Goal: Information Seeking & Learning: Learn about a topic

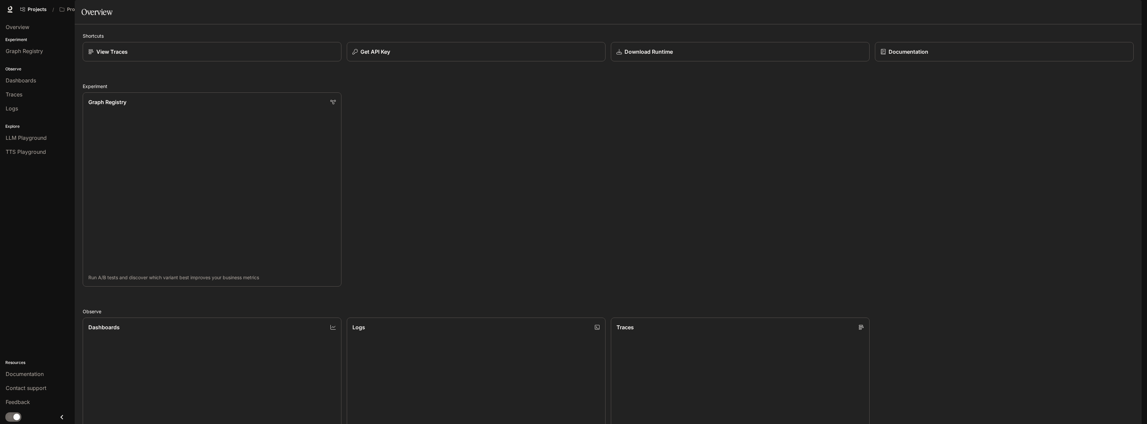
click at [1051, 7] on span "Portal" at bounding box center [1048, 9] width 14 height 8
click at [19, 151] on span "TTS Playground" at bounding box center [26, 152] width 40 height 8
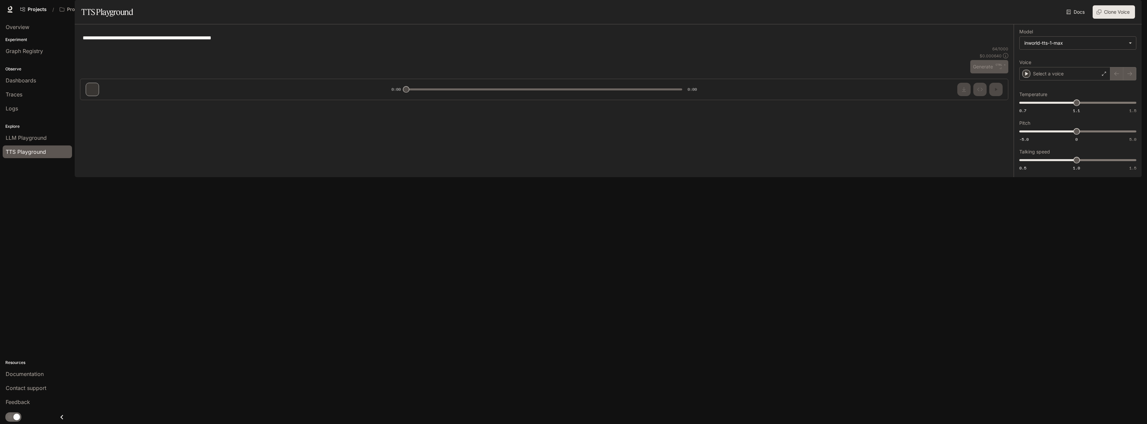
type textarea "**********"
type input "***"
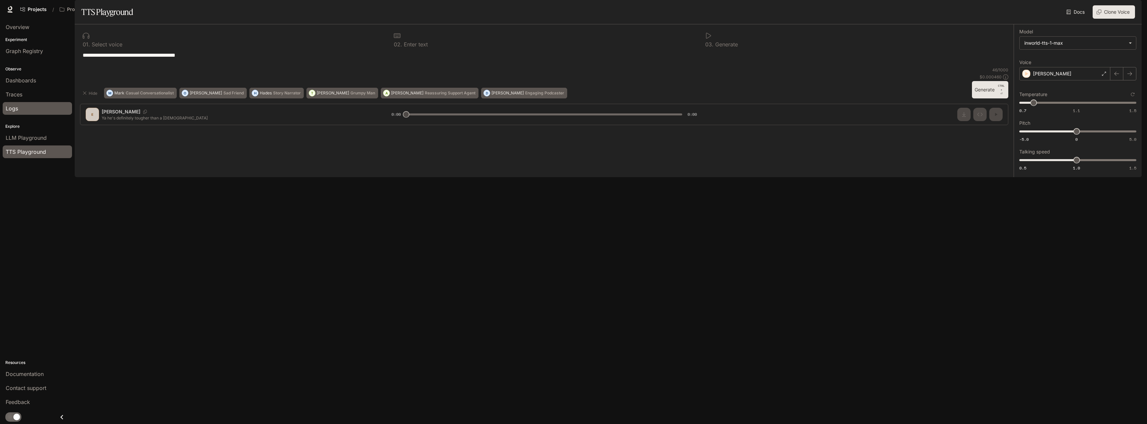
click at [17, 105] on span "Logs" at bounding box center [12, 108] width 12 height 8
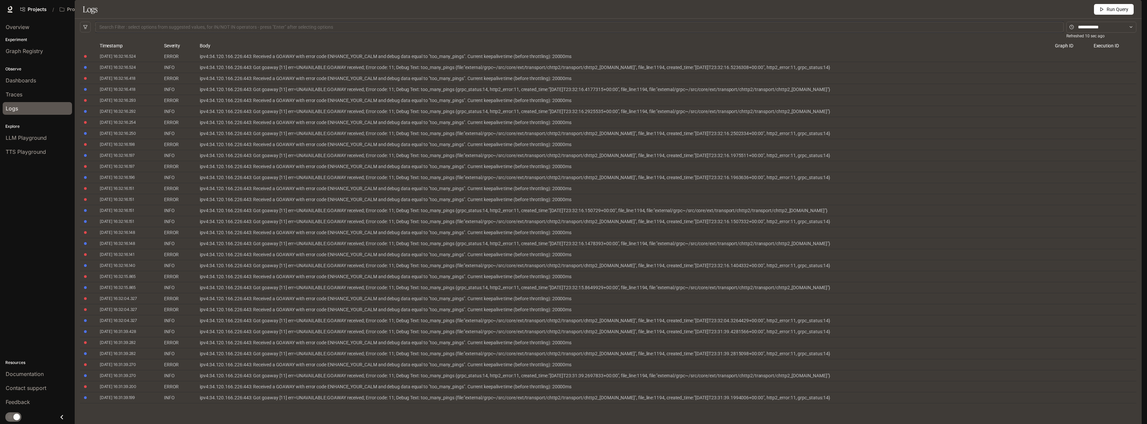
click at [336, 71] on div "ipv4:34.120.166.226:443: Got goaway [11] err=UNAVAILABLE:GOAWAY received; Error…" at bounding box center [622, 67] width 845 height 8
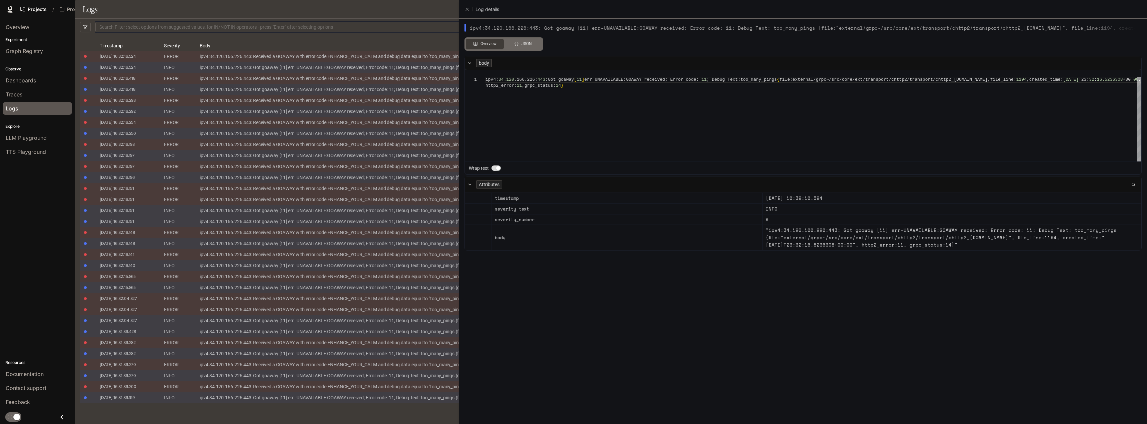
click at [336, 86] on div at bounding box center [573, 212] width 1147 height 424
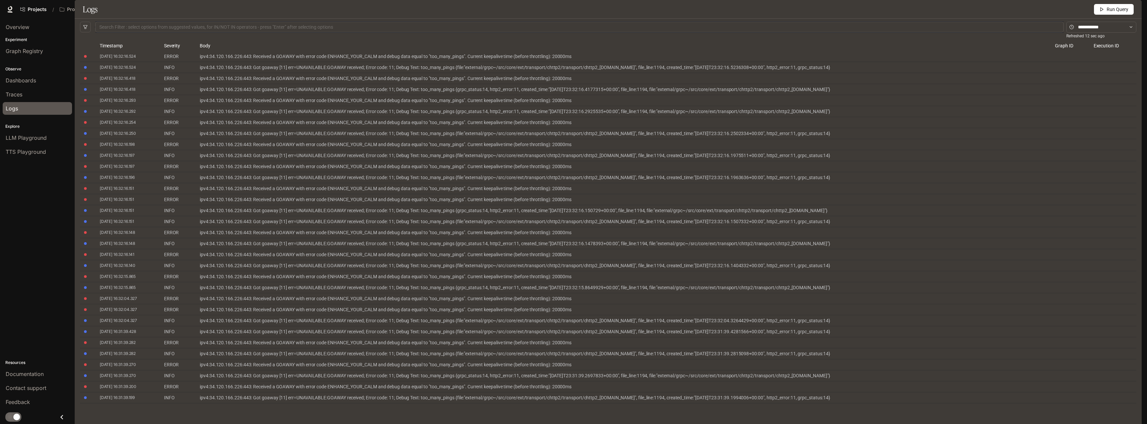
click at [13, 92] on span "Traces" at bounding box center [14, 94] width 17 height 8
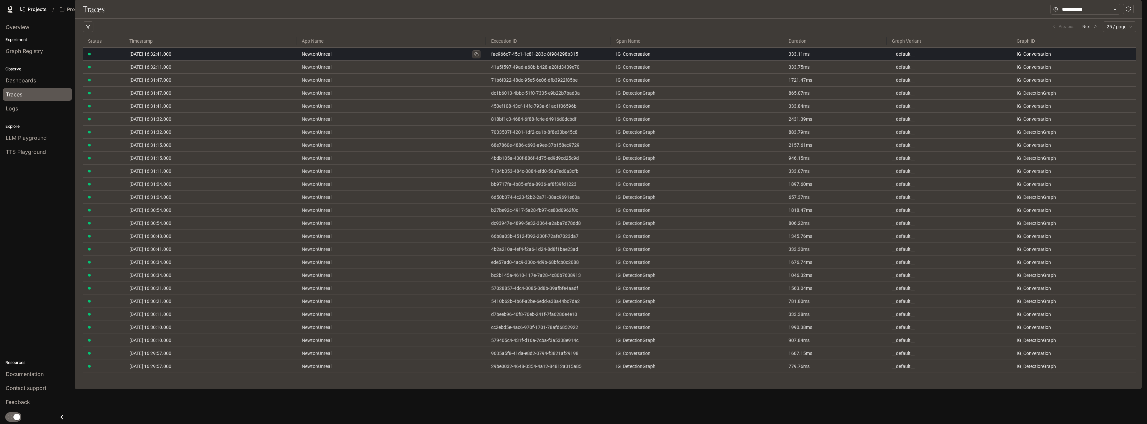
click at [417, 58] on link "NewtonUnreal" at bounding box center [391, 53] width 179 height 7
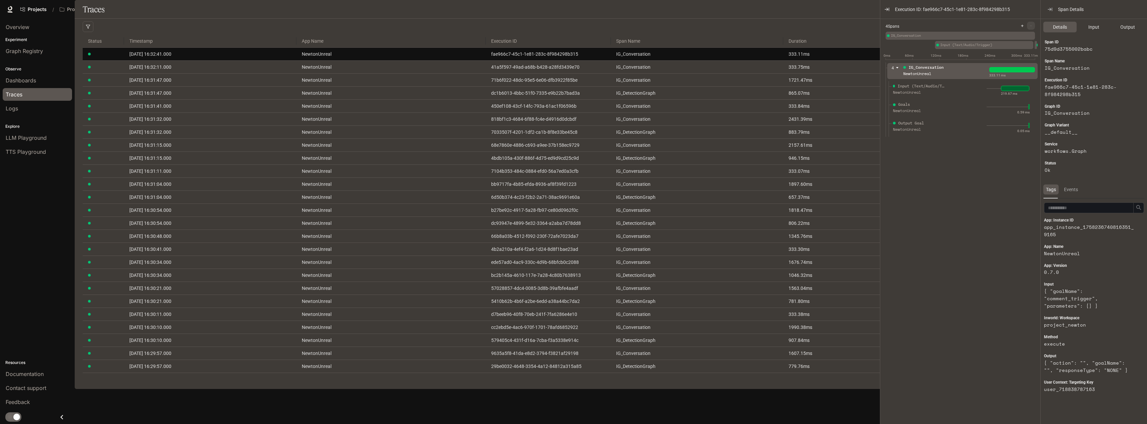
click at [1068, 187] on div "Events" at bounding box center [1071, 189] width 19 height 10
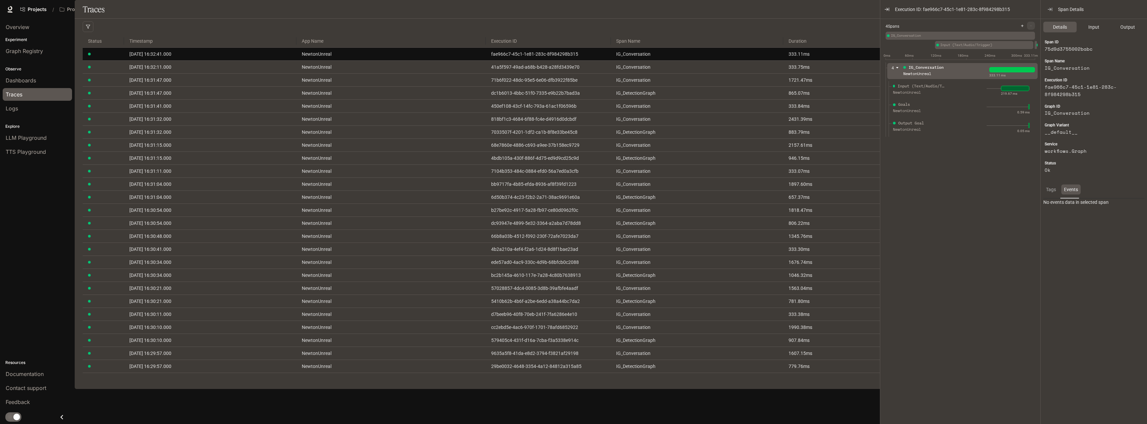
click at [1052, 188] on div "Tags" at bounding box center [1051, 189] width 15 height 10
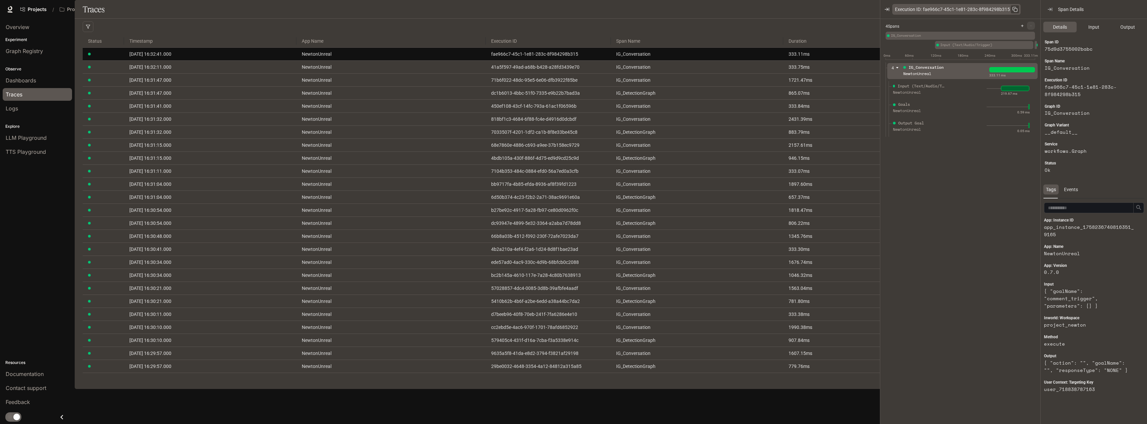
click at [1013, 9] on icon "button" at bounding box center [1015, 9] width 5 height 5
click at [26, 239] on div "Overview Experiment Graph Registry Observe Dashboards Traces Logs Explore LLM P…" at bounding box center [37, 221] width 75 height 405
